Goal: Go to known website: Access a specific website the user already knows

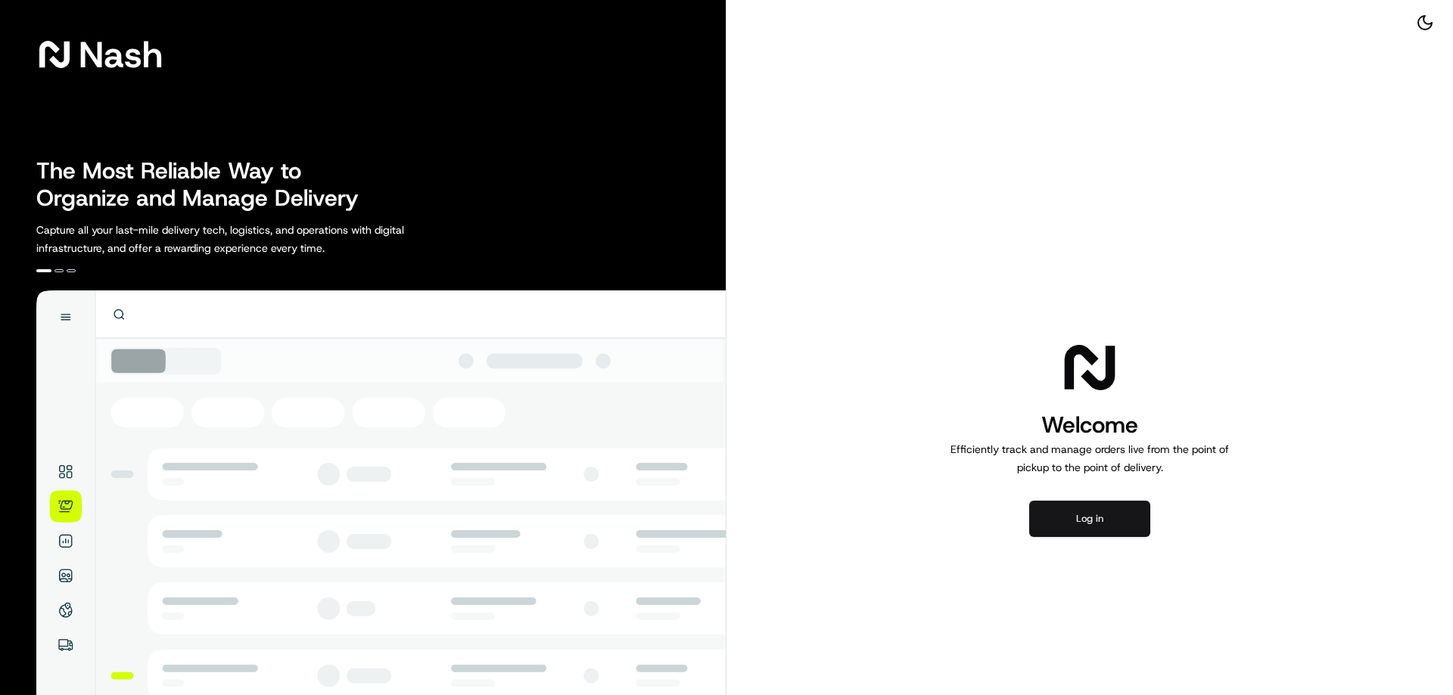
click at [1062, 527] on button "Log in" at bounding box center [1089, 519] width 121 height 36
